Goal: Find specific page/section: Find specific page/section

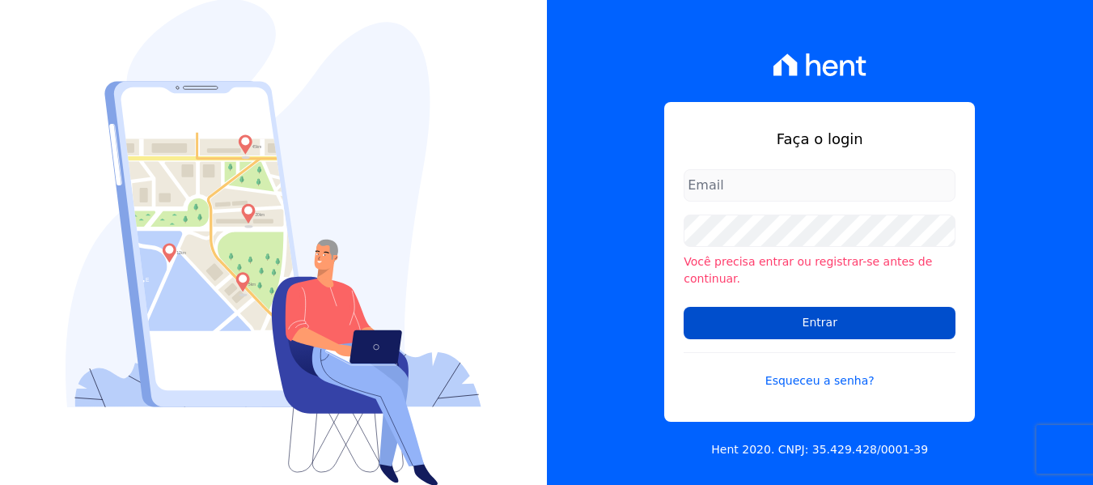
type input "[PERSON_NAME][EMAIL_ADDRESS][DOMAIN_NAME]"
click at [809, 322] on input "Entrar" at bounding box center [820, 323] width 272 height 32
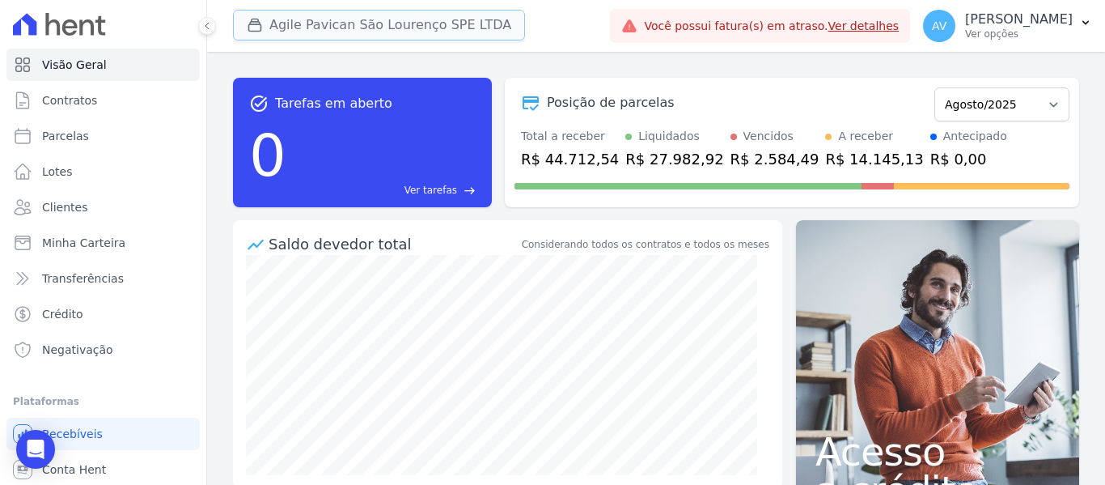
click at [307, 18] on button "Agile Pavican São Lourenço SPE LTDA" at bounding box center [379, 25] width 292 height 31
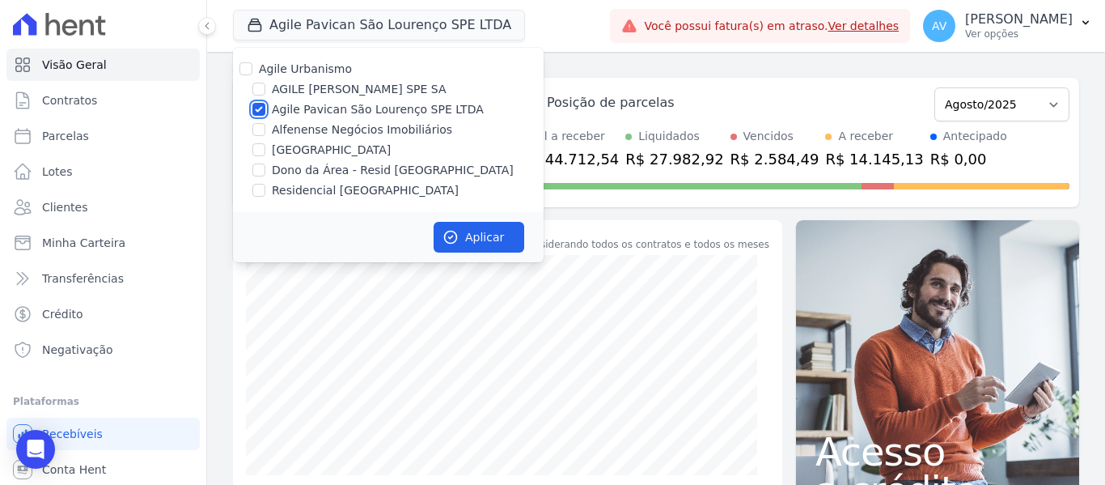
click at [254, 110] on input "Agile Pavican São Lourenço SPE LTDA" at bounding box center [258, 109] width 13 height 13
checkbox input "false"
click at [257, 137] on div at bounding box center [258, 129] width 13 height 16
click at [257, 146] on input "[GEOGRAPHIC_DATA]" at bounding box center [258, 149] width 13 height 13
checkbox input "true"
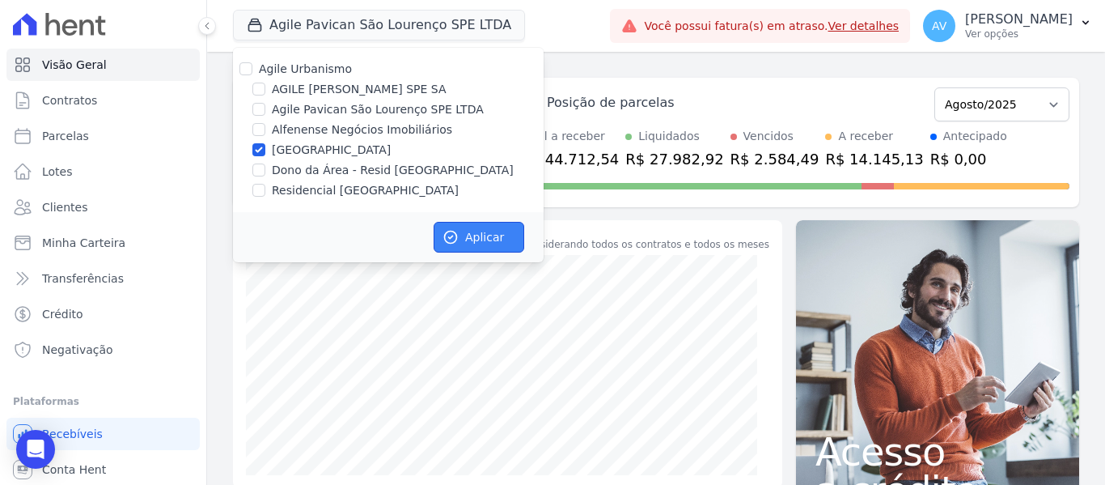
click at [453, 231] on icon "button" at bounding box center [451, 237] width 12 height 12
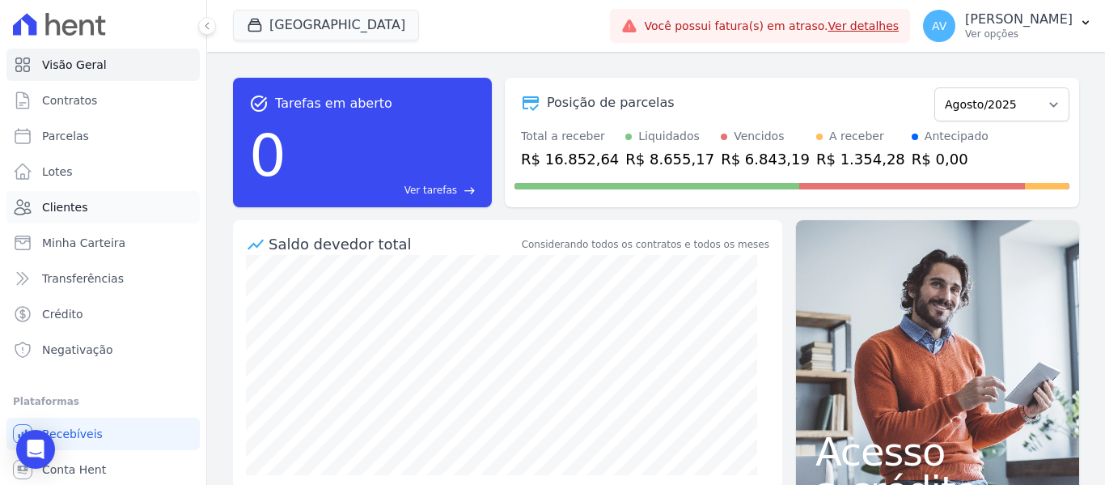
click at [67, 206] on span "Clientes" at bounding box center [64, 207] width 45 height 16
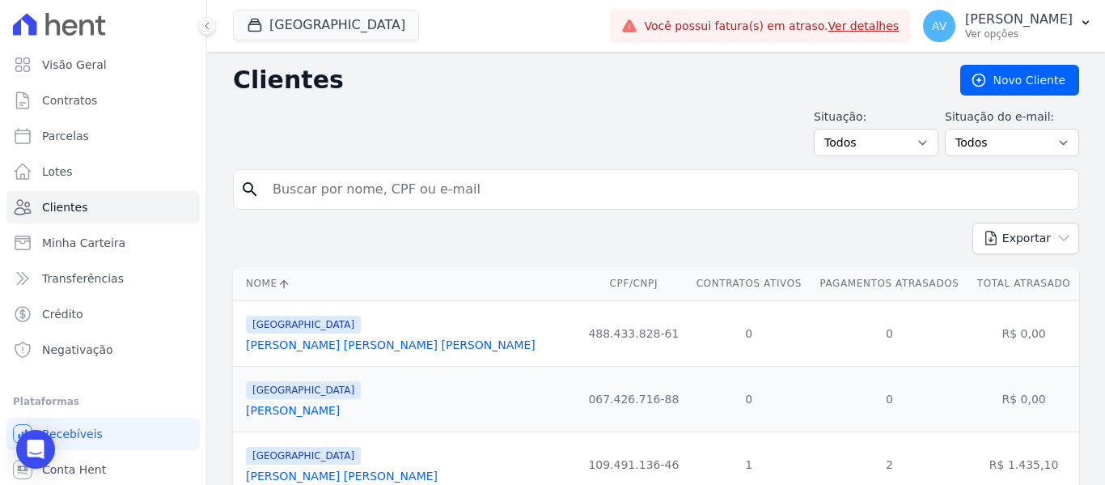
click at [73, 203] on span "Clientes" at bounding box center [64, 207] width 45 height 16
click at [331, 201] on input "search" at bounding box center [667, 189] width 809 height 32
click at [329, 200] on input "search" at bounding box center [667, 189] width 809 height 32
type input "[PERSON_NAME] [PERSON_NAME]"
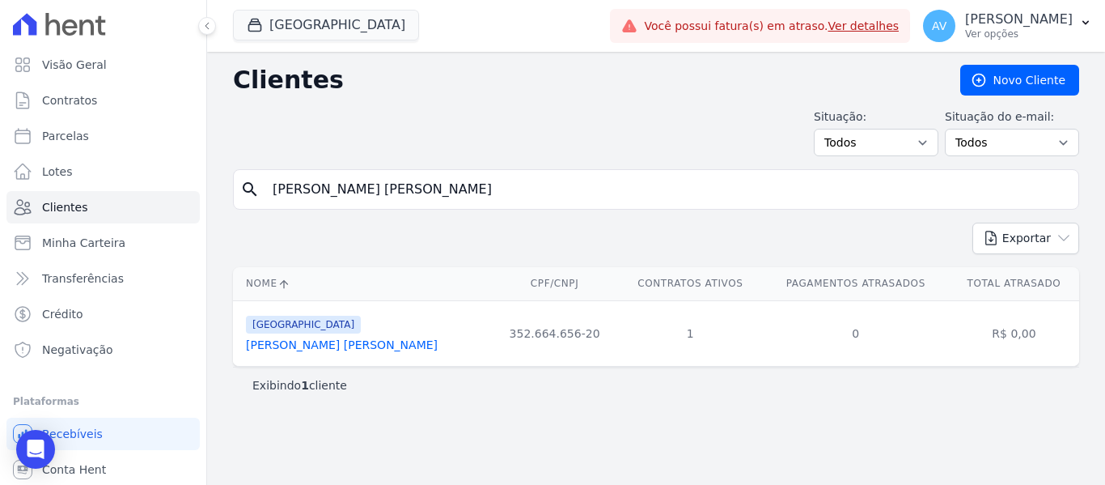
click at [282, 358] on td "[GEOGRAPHIC_DATA] [PERSON_NAME] [PERSON_NAME]" at bounding box center [362, 333] width 258 height 66
click at [289, 345] on link "[PERSON_NAME] [PERSON_NAME]" at bounding box center [342, 344] width 192 height 13
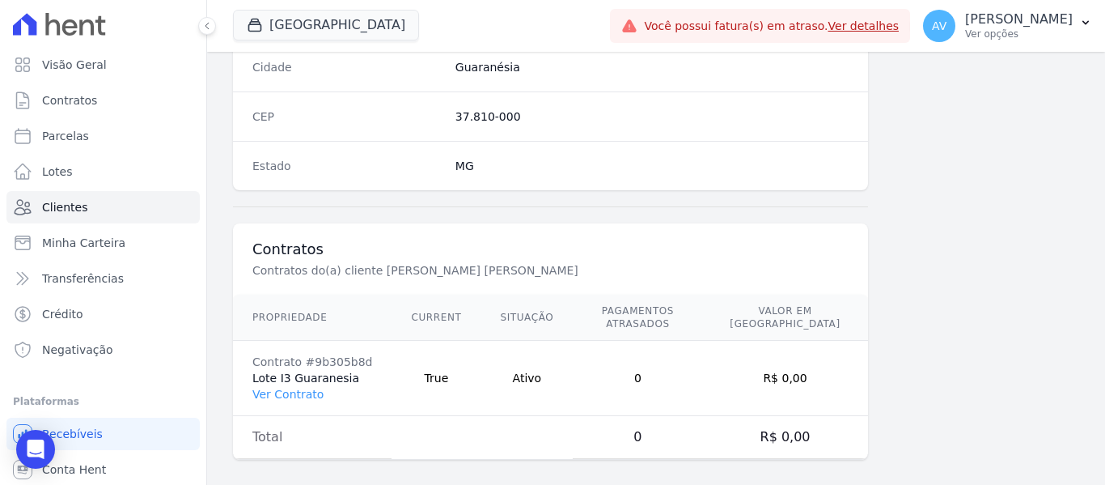
scroll to position [1029, 0]
click at [290, 387] on link "Ver Contrato" at bounding box center [287, 393] width 71 height 13
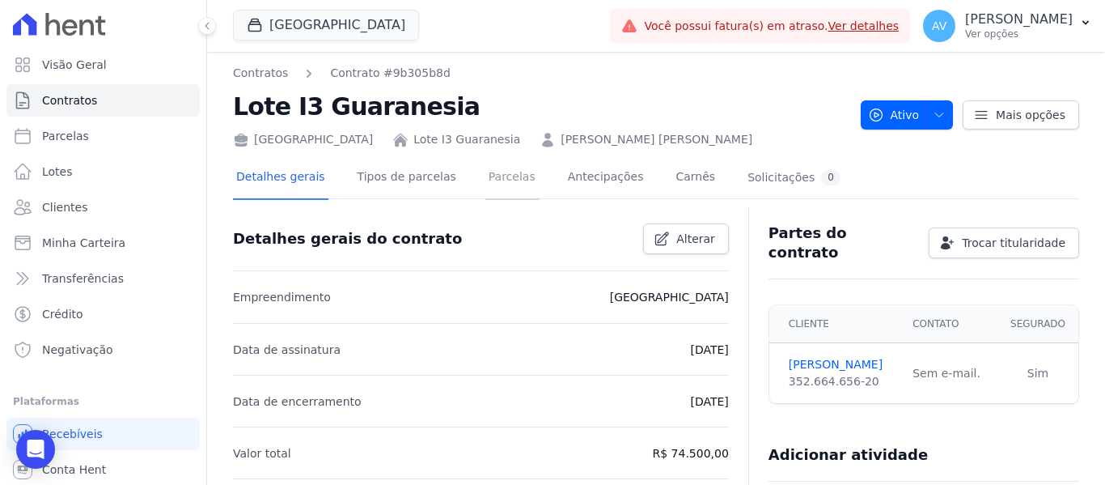
click at [494, 184] on link "Parcelas" at bounding box center [512, 178] width 53 height 43
